Goal: Task Accomplishment & Management: Use online tool/utility

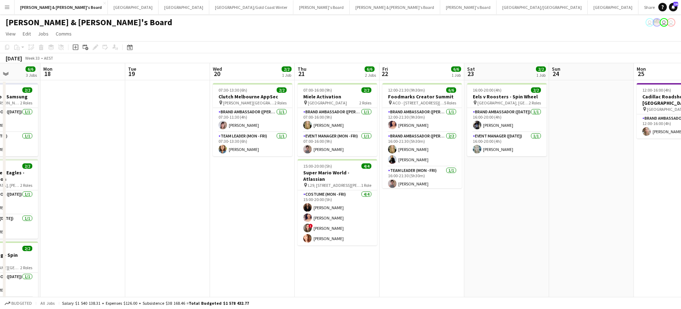
scroll to position [0, 308]
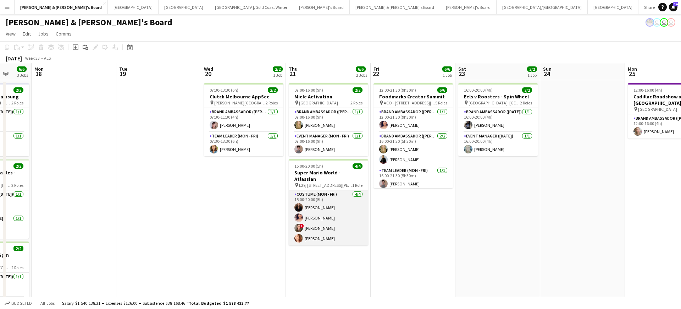
click at [328, 207] on app-card-role "Costume (Mon - Fri) [DATE] 15:00-20:00 (5h) [PERSON_NAME] [PERSON_NAME] ! [PERS…" at bounding box center [328, 217] width 79 height 55
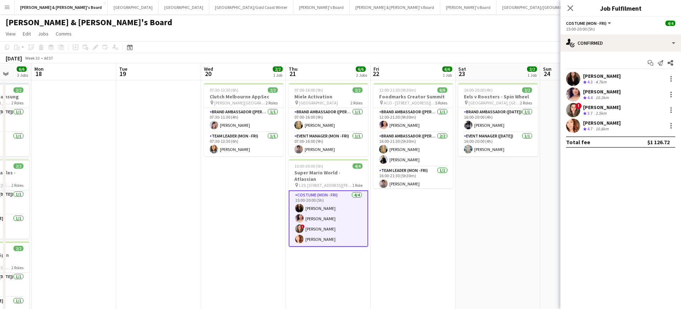
click at [594, 79] on div "Crew rating 4.3" at bounding box center [588, 82] width 11 height 6
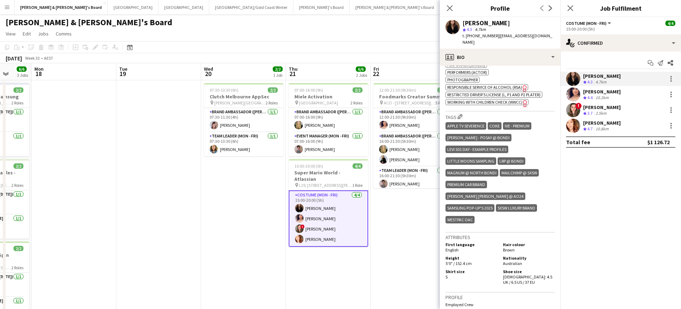
scroll to position [338, 0]
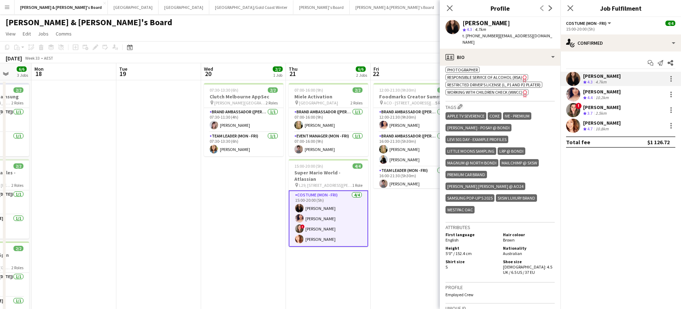
click at [603, 92] on div "[PERSON_NAME]" at bounding box center [602, 91] width 38 height 6
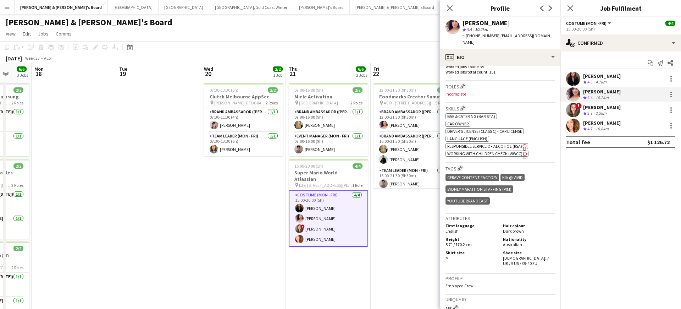
scroll to position [220, 0]
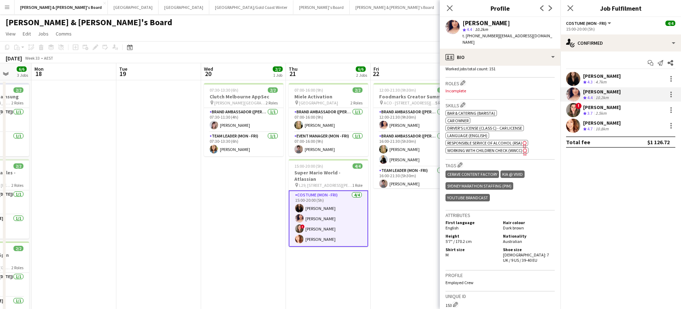
click at [594, 96] on div "Crew rating 4.4" at bounding box center [588, 98] width 11 height 6
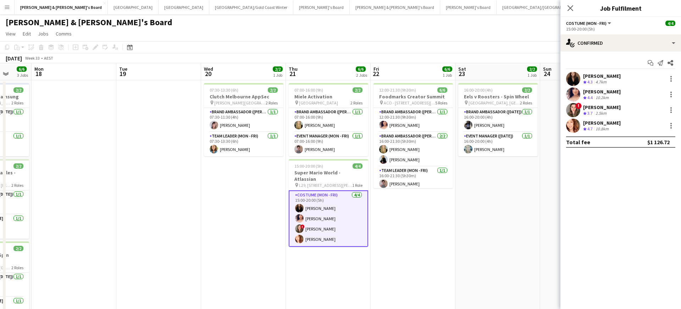
click at [594, 96] on div "Crew rating 4.4" at bounding box center [588, 98] width 11 height 6
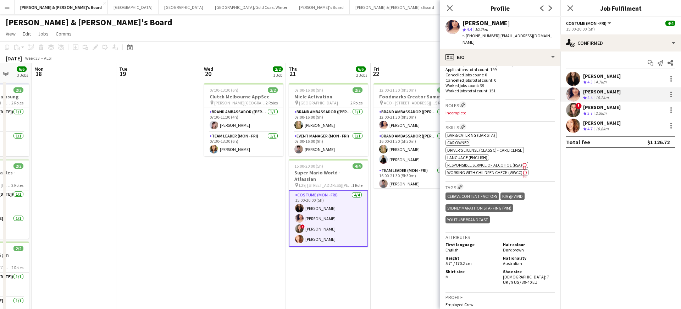
scroll to position [206, 0]
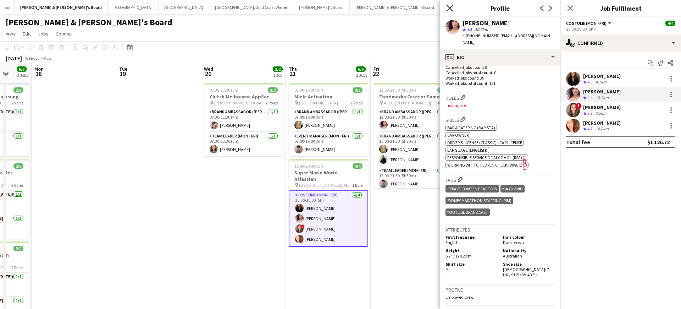
click at [448, 7] on icon "Close pop-in" at bounding box center [449, 8] width 7 height 7
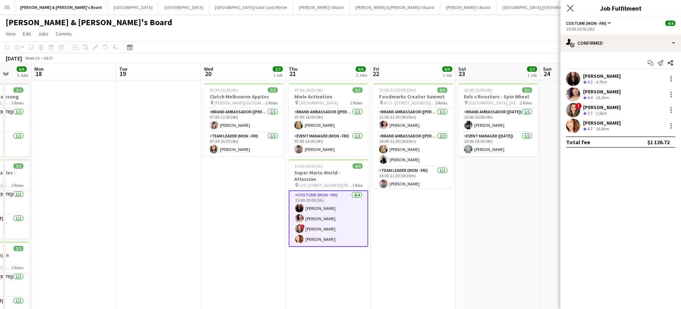
click at [574, 9] on app-icon "Close pop-in" at bounding box center [571, 8] width 10 height 10
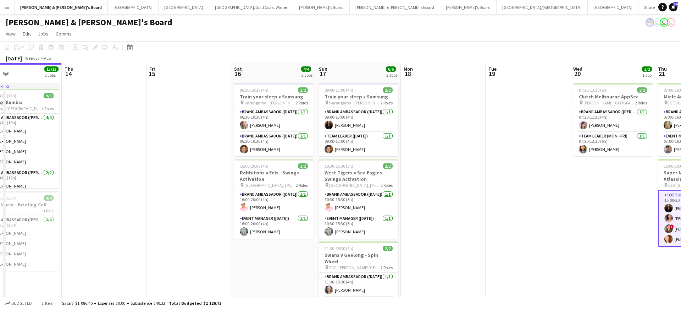
scroll to position [0, 196]
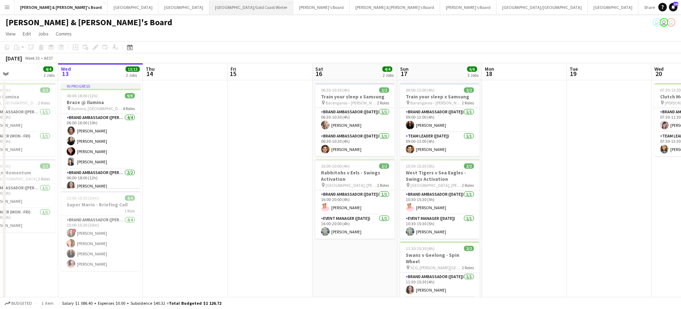
click at [209, 9] on button "[GEOGRAPHIC_DATA]/[GEOGRAPHIC_DATA] Winter Close" at bounding box center [251, 7] width 84 height 14
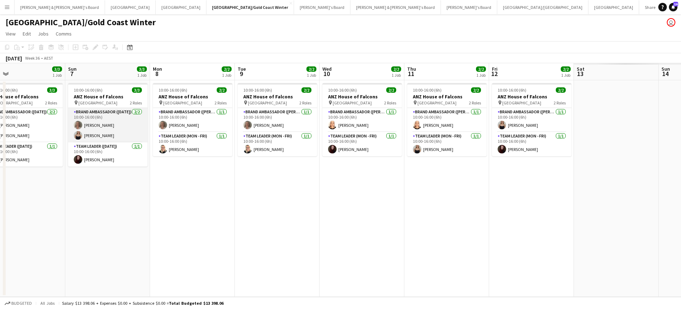
scroll to position [0, 310]
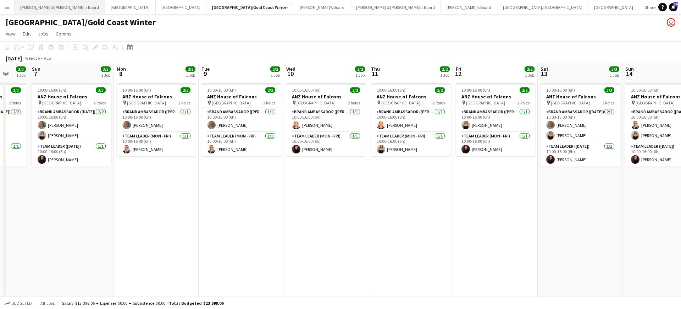
click at [39, 6] on button "[PERSON_NAME] & [PERSON_NAME]'s Board Close" at bounding box center [60, 7] width 90 height 14
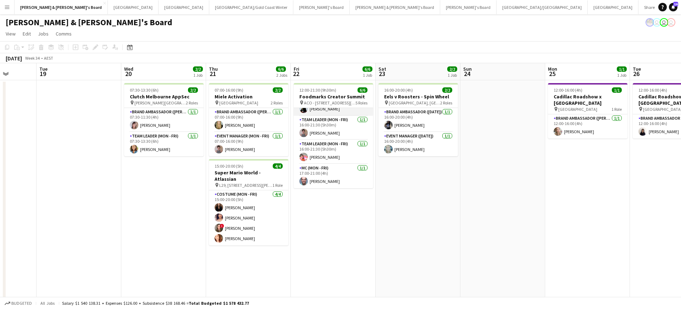
scroll to position [51, 0]
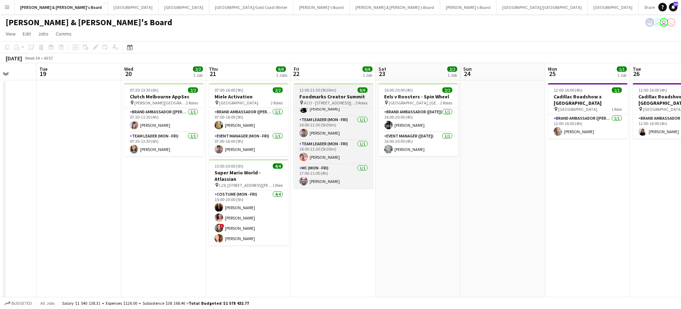
click at [328, 95] on h3 "Foodmarks Creator Summit" at bounding box center [333, 96] width 79 height 6
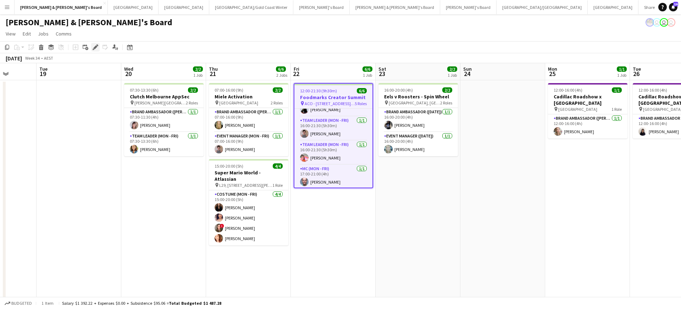
click at [96, 48] on icon at bounding box center [95, 47] width 4 height 4
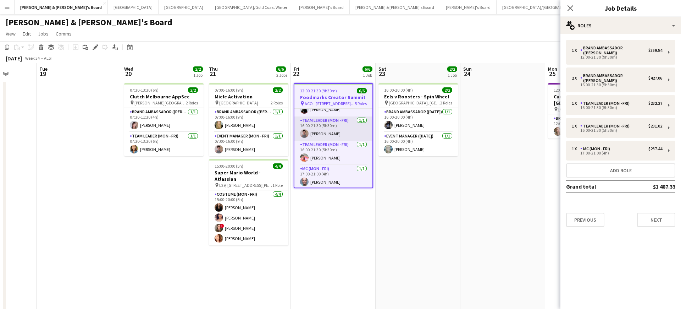
click at [334, 122] on app-card-role "Team Leader (Mon - Fri) [DATE] 16:00-21:30 (5h30m) [PERSON_NAME]" at bounding box center [334, 128] width 78 height 24
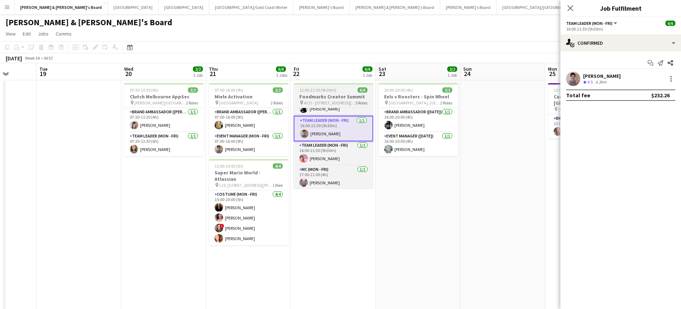
click at [340, 98] on h3 "Foodmarks Creator Summit" at bounding box center [333, 96] width 79 height 6
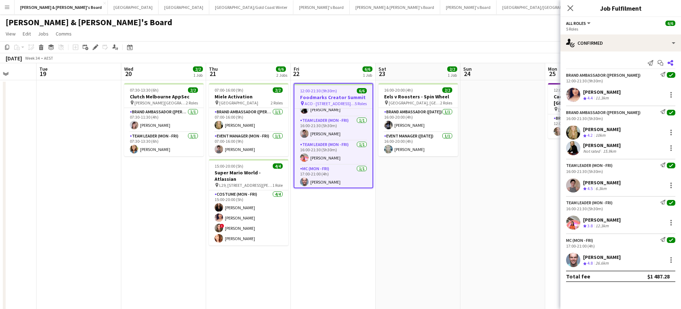
click at [670, 62] on icon at bounding box center [671, 63] width 6 height 6
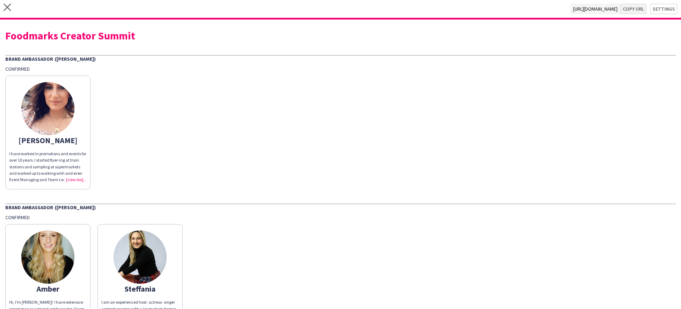
click at [634, 10] on button "Copy url" at bounding box center [634, 9] width 26 height 11
click at [6, 8] on icon "close" at bounding box center [7, 7] width 7 height 7
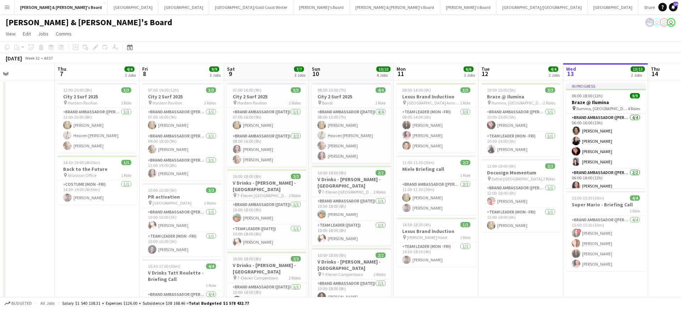
scroll to position [0, 199]
